Goal: Find specific page/section: Find specific page/section

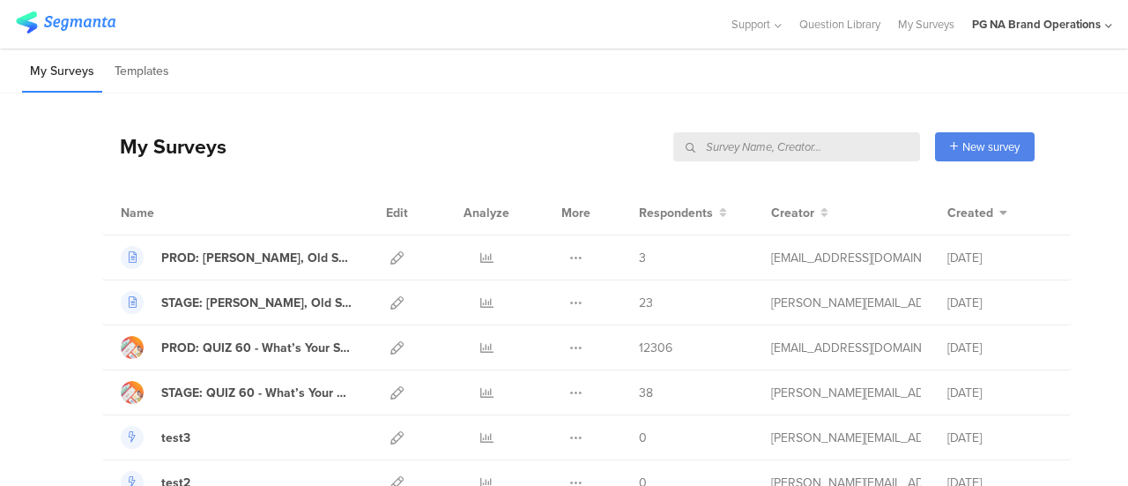
click at [849, 153] on input "text" at bounding box center [796, 146] width 247 height 29
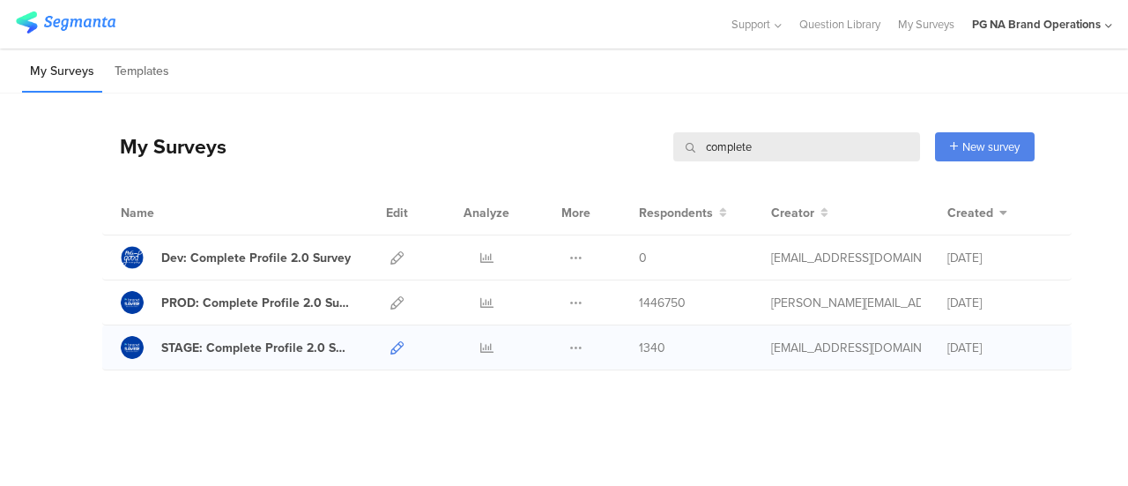
type input "complete"
click at [393, 346] on icon at bounding box center [396, 347] width 13 height 13
